Goal: Check status: Check status

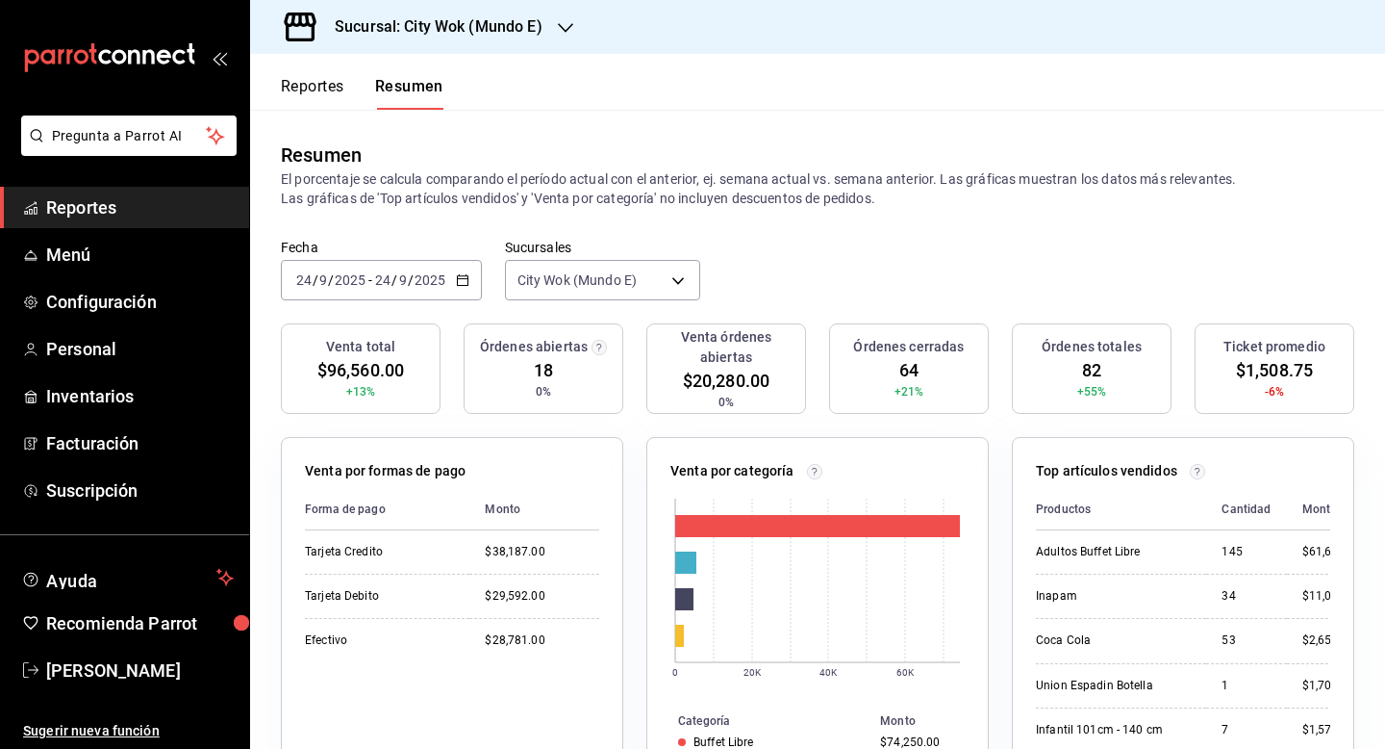
click at [476, 38] on div "Sucursal: City Wok (Mundo E)" at bounding box center [424, 27] width 316 height 54
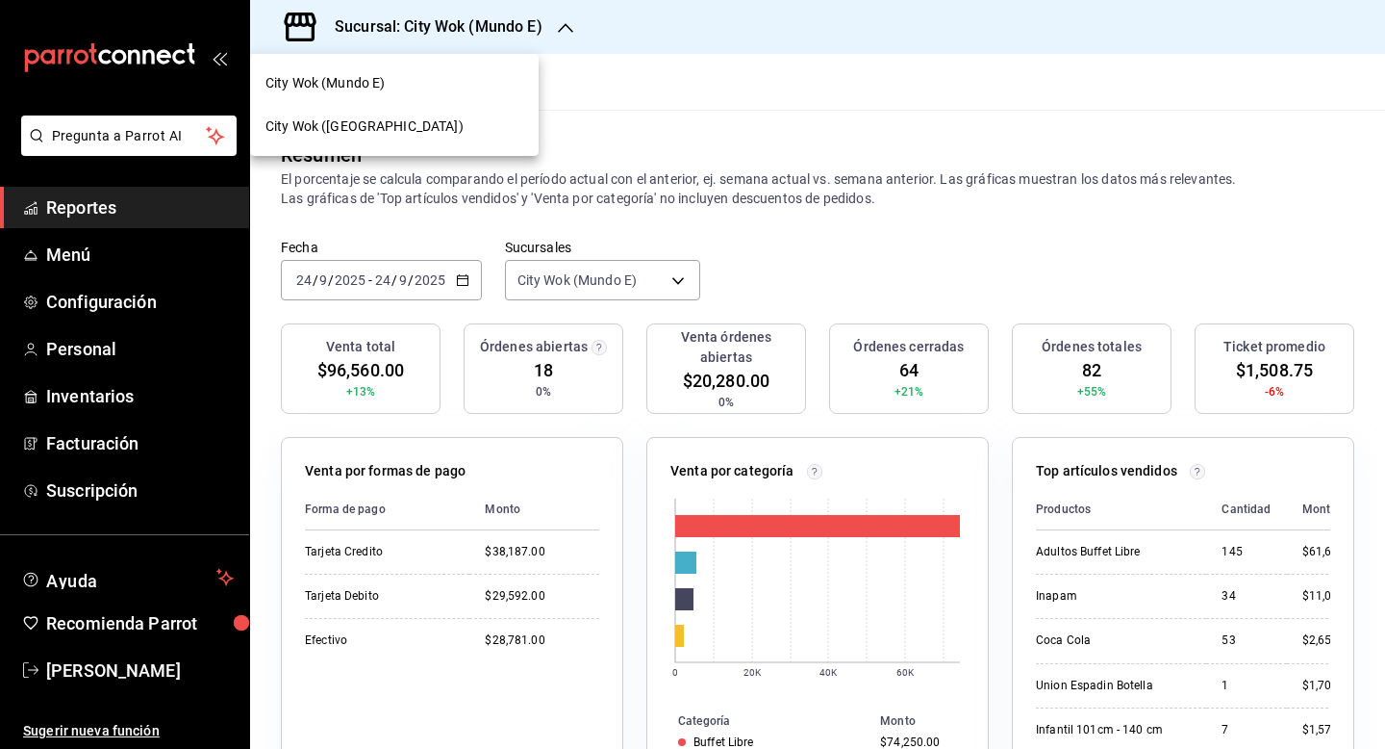
click at [430, 126] on div "City Wok ([GEOGRAPHIC_DATA])" at bounding box center [395, 126] width 258 height 20
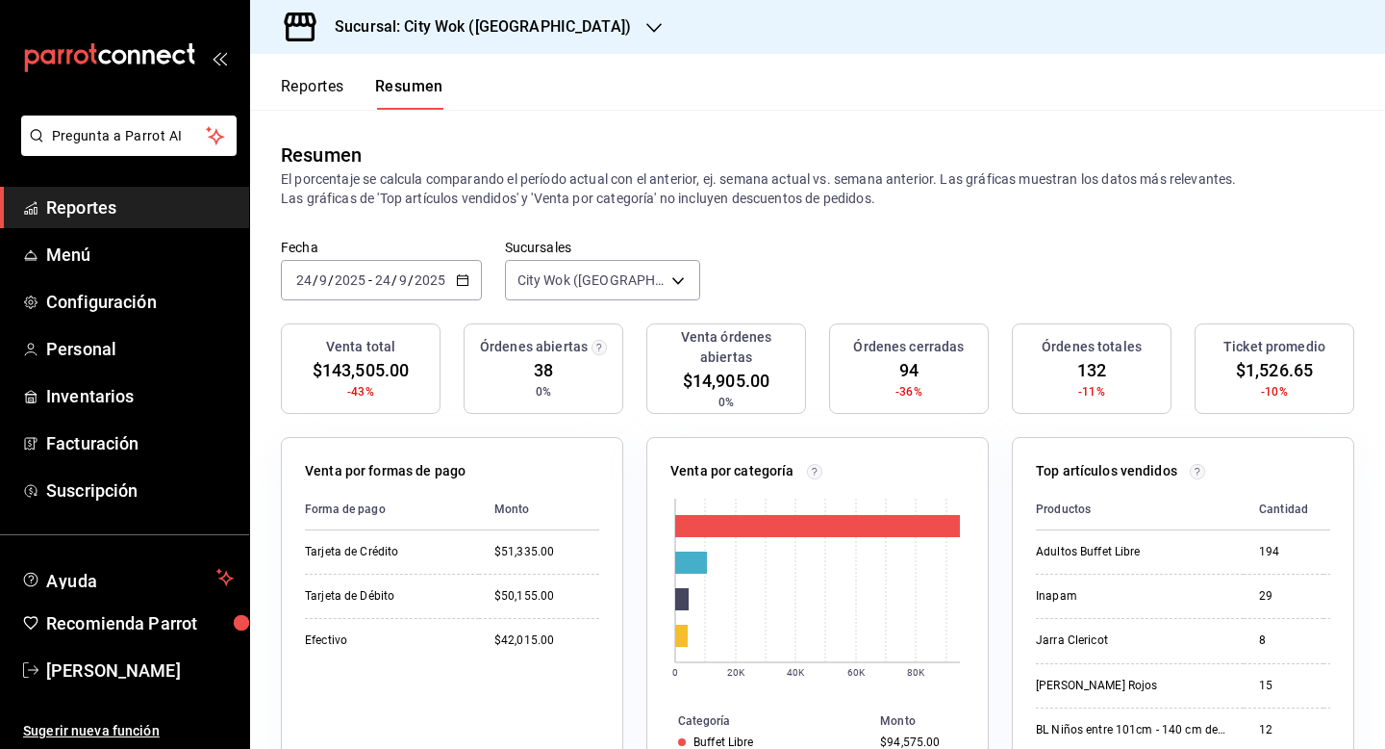
click at [465, 23] on h3 "Sucursal: City Wok ([GEOGRAPHIC_DATA])" at bounding box center [475, 26] width 312 height 23
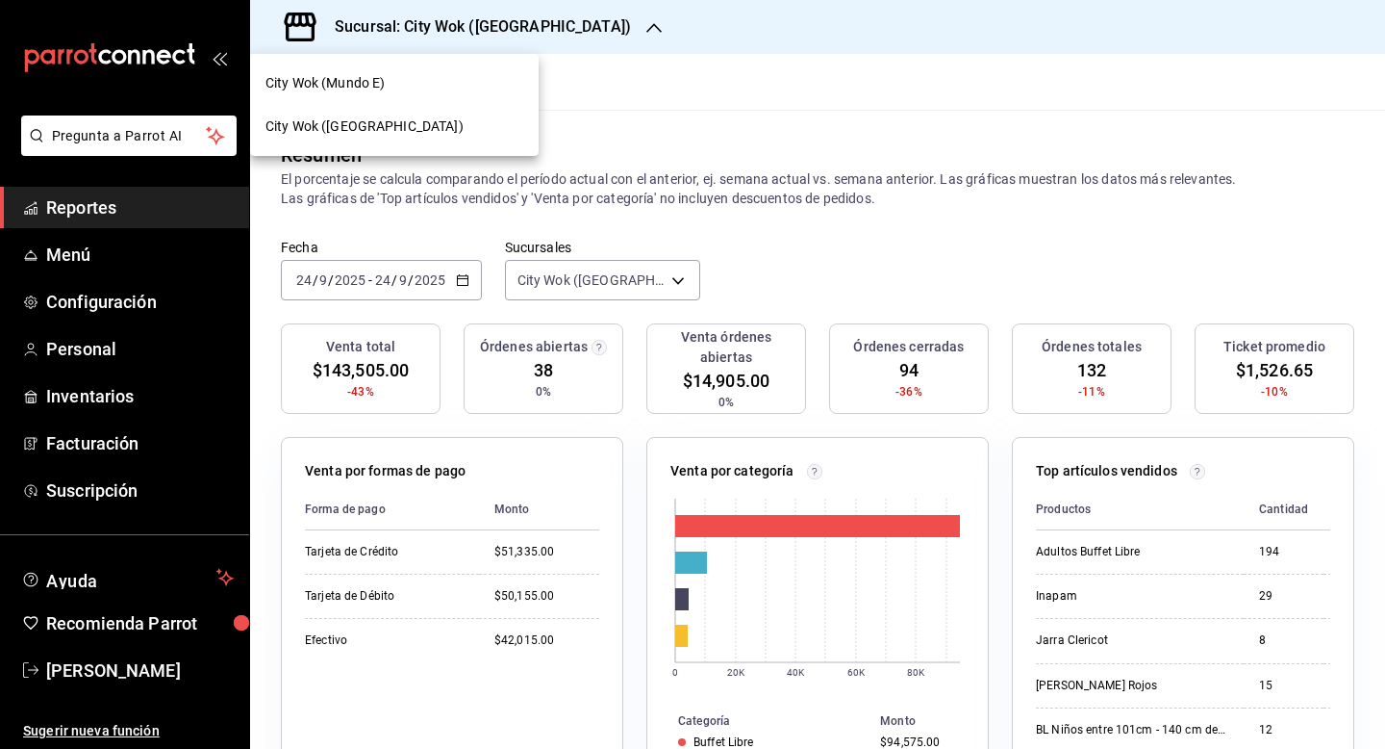
click at [446, 95] on div "City Wok (Mundo E)" at bounding box center [394, 83] width 289 height 43
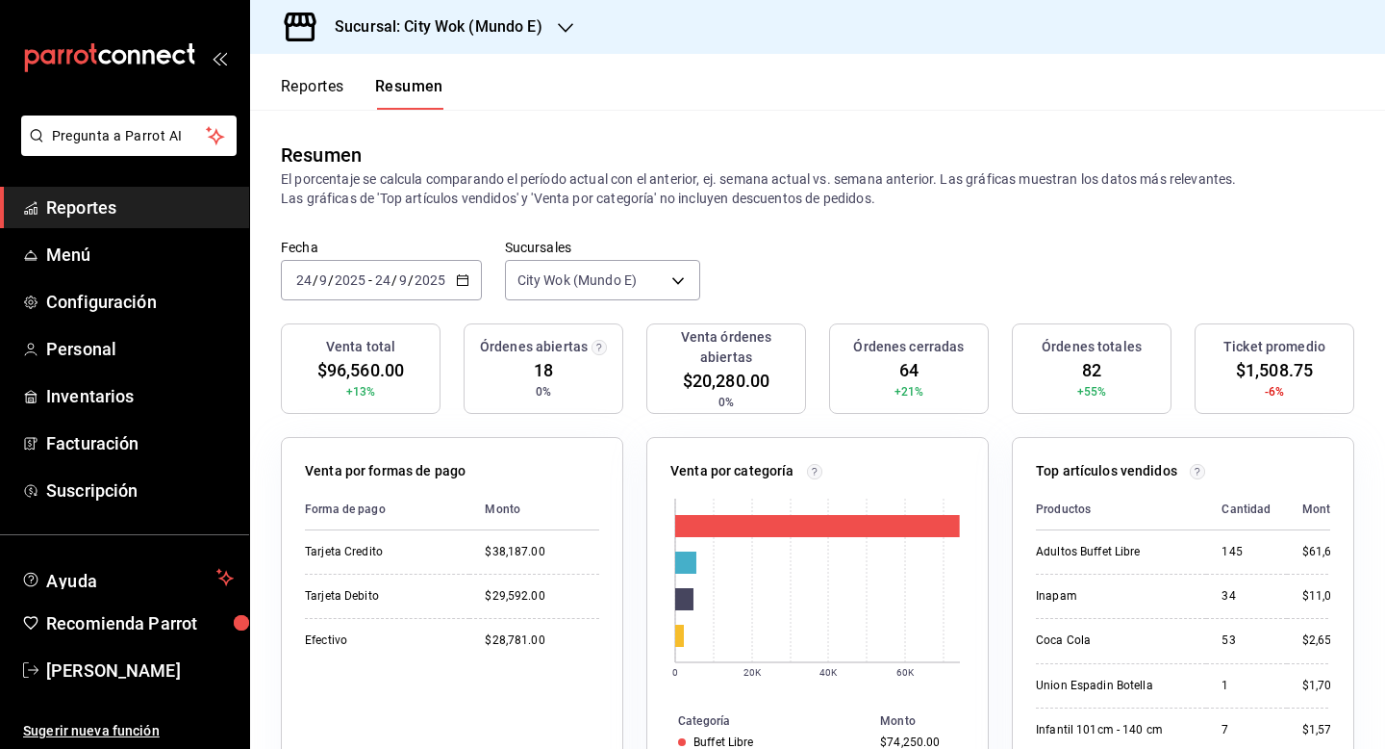
click at [428, 34] on h3 "Sucursal: City Wok (Mundo E)" at bounding box center [430, 26] width 223 height 23
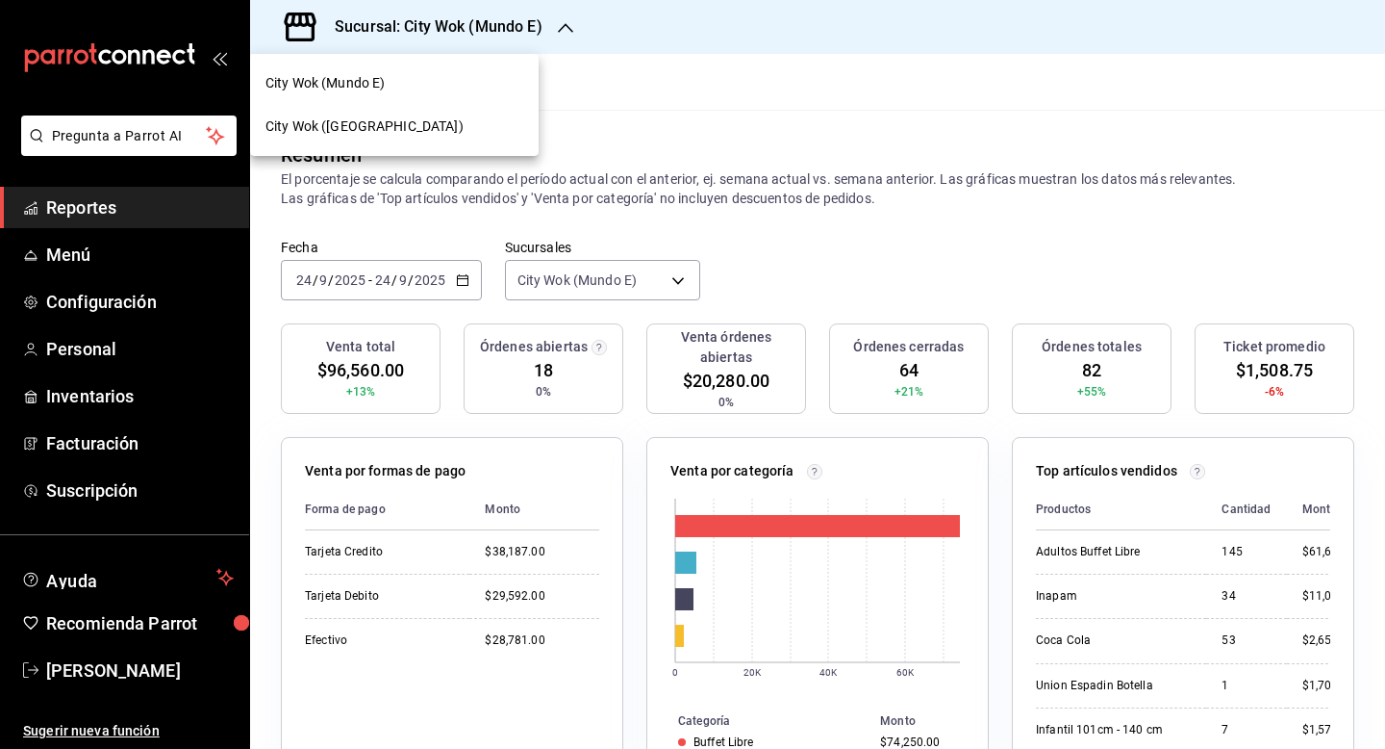
click at [425, 133] on div "City Wok ([GEOGRAPHIC_DATA])" at bounding box center [395, 126] width 258 height 20
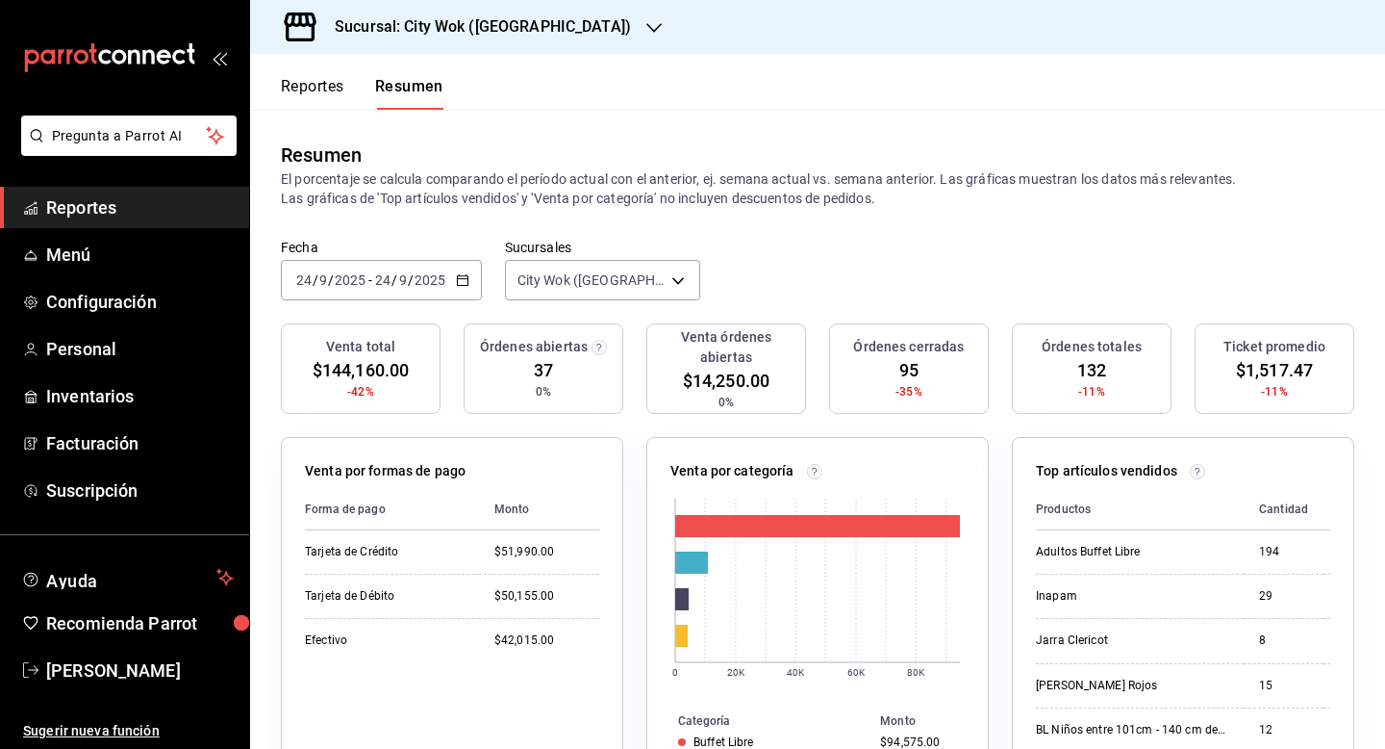
click at [372, 270] on div "[DATE] [DATE] - [DATE] [DATE]" at bounding box center [381, 280] width 201 height 40
click at [361, 472] on span "Mes actual" at bounding box center [371, 468] width 149 height 20
